Goal: Entertainment & Leisure: Consume media (video, audio)

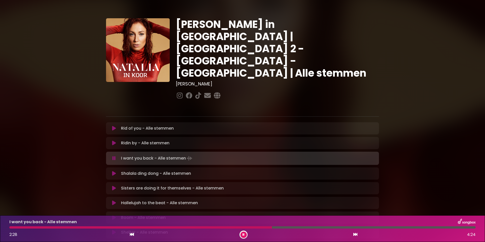
click at [228, 226] on div at bounding box center [140, 227] width 262 height 2
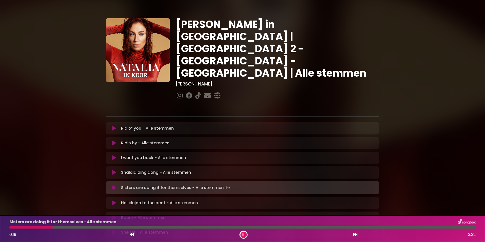
click at [180, 200] on p "Hallelujah to the beat - Alle stemmen Loading Track..." at bounding box center [159, 203] width 77 height 6
click at [84, 116] on div "[PERSON_NAME] in [GEOGRAPHIC_DATA] | [GEOGRAPHIC_DATA] 2 - [GEOGRAPHIC_DATA] - …" at bounding box center [242, 156] width 335 height 300
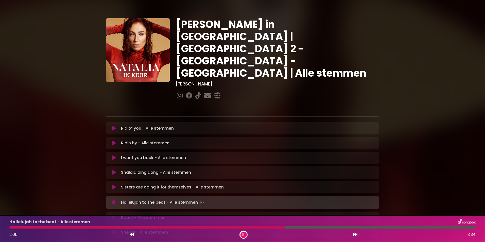
click at [417, 53] on div "[PERSON_NAME] in [GEOGRAPHIC_DATA] | [GEOGRAPHIC_DATA] 2 - [GEOGRAPHIC_DATA] - …" at bounding box center [242, 156] width 485 height 300
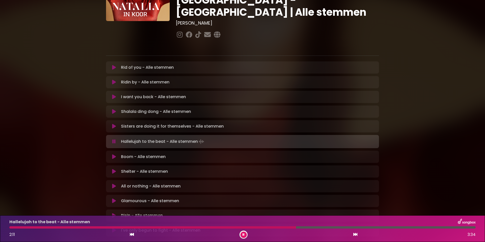
scroll to position [71, 0]
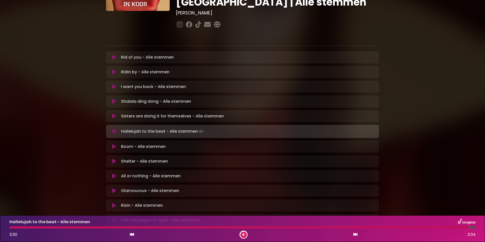
click at [112, 144] on icon at bounding box center [114, 146] width 4 height 5
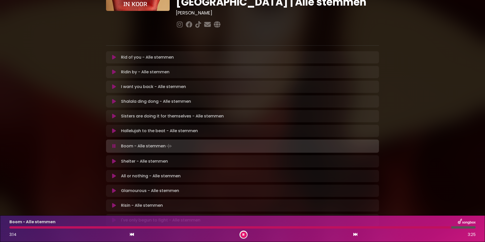
click at [112, 159] on icon at bounding box center [114, 161] width 4 height 5
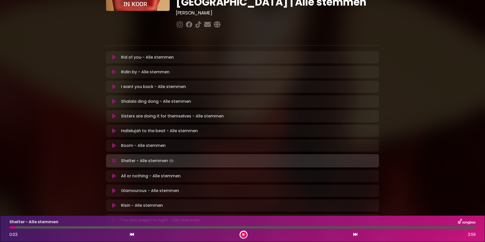
click at [54, 226] on div "Shelter - Alle stemmen 0:03 3:59" at bounding box center [242, 228] width 472 height 20
click at [54, 226] on div "Shelter - Alle stemmen 0:04 3:59" at bounding box center [242, 228] width 472 height 20
click at [52, 227] on div at bounding box center [242, 227] width 466 height 2
click at [50, 227] on div at bounding box center [33, 227] width 49 height 2
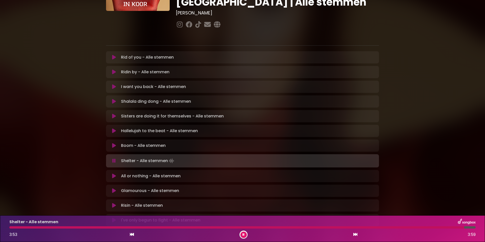
click at [112, 173] on icon at bounding box center [114, 175] width 4 height 5
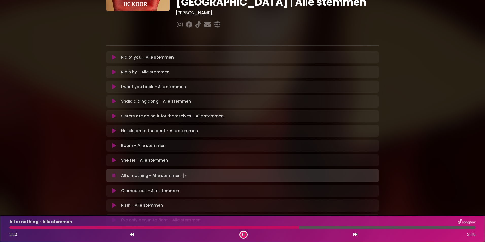
click at [88, 158] on div "[PERSON_NAME] in [GEOGRAPHIC_DATA] | [GEOGRAPHIC_DATA] 2 - [GEOGRAPHIC_DATA] - …" at bounding box center [242, 85] width 335 height 300
click at [433, 74] on div "[PERSON_NAME] in [GEOGRAPHIC_DATA] | [GEOGRAPHIC_DATA] 2 - [GEOGRAPHIC_DATA] - …" at bounding box center [242, 85] width 485 height 300
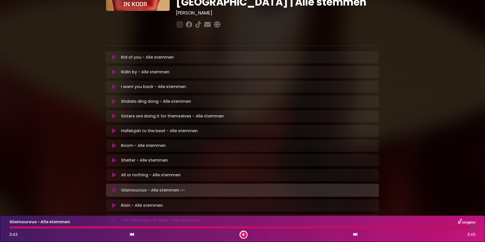
click at [114, 203] on icon at bounding box center [114, 205] width 4 height 5
